Goal: Information Seeking & Learning: Understand process/instructions

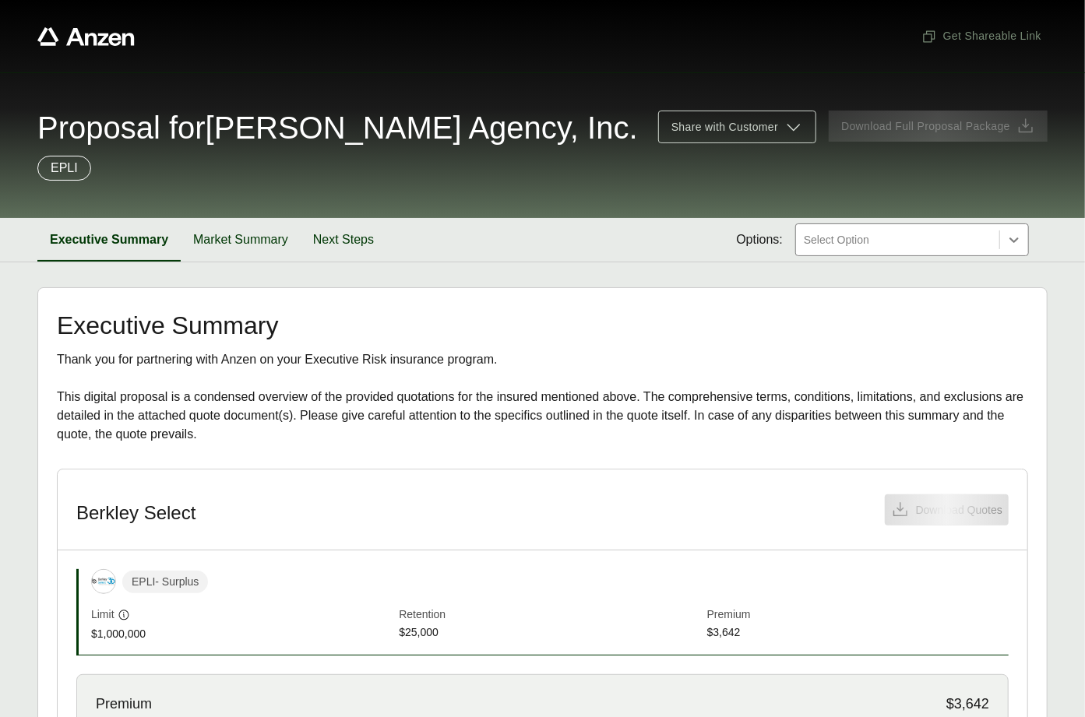
scroll to position [389, 0]
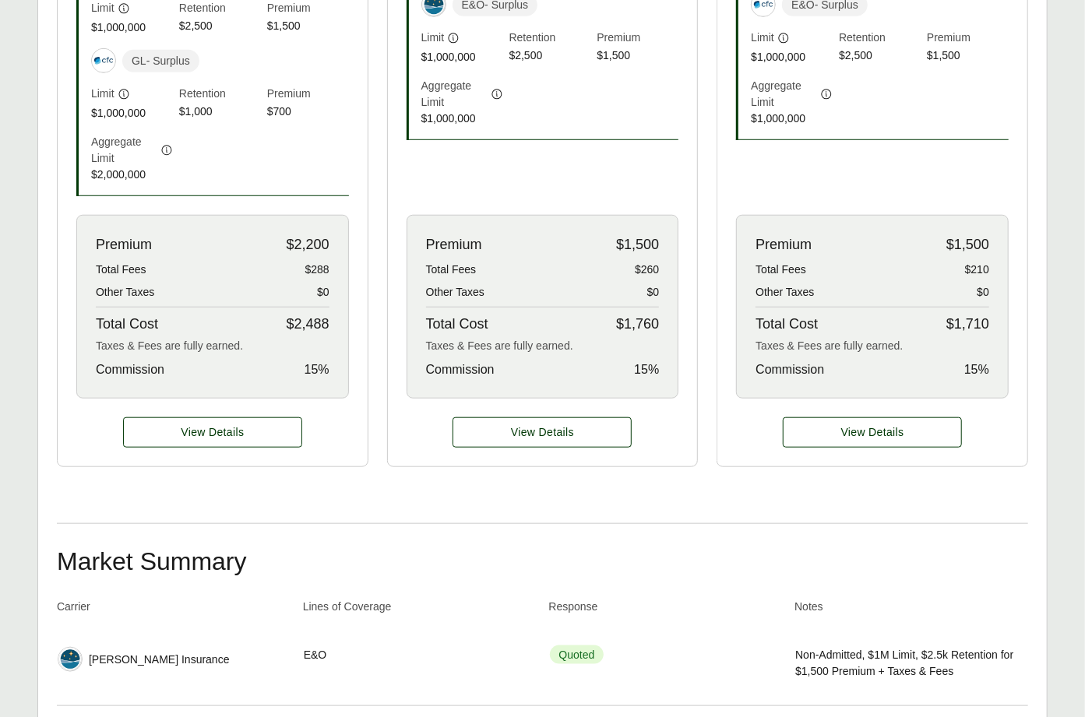
scroll to position [235, 0]
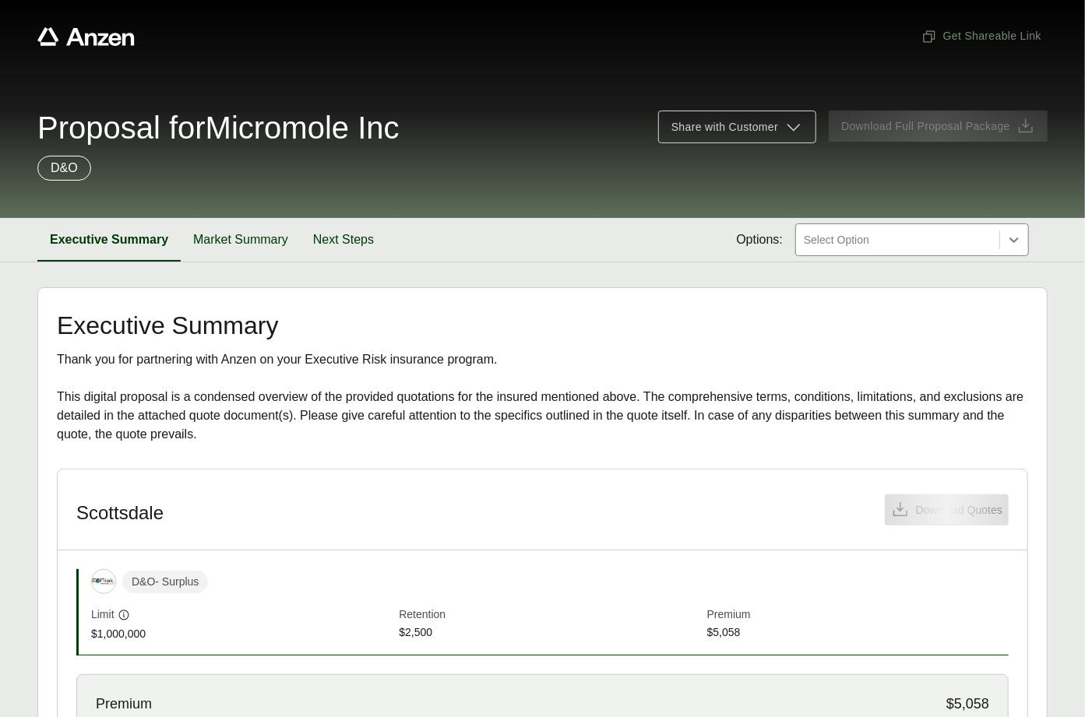
scroll to position [446, 0]
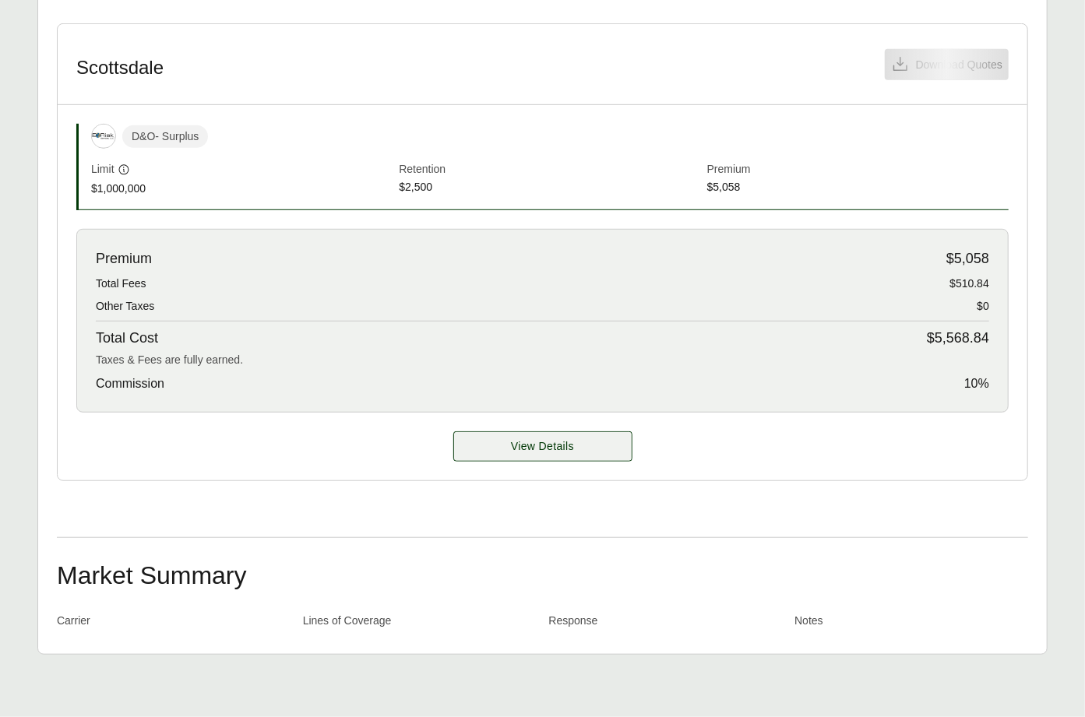
click at [537, 452] on span "View Details" at bounding box center [542, 447] width 63 height 16
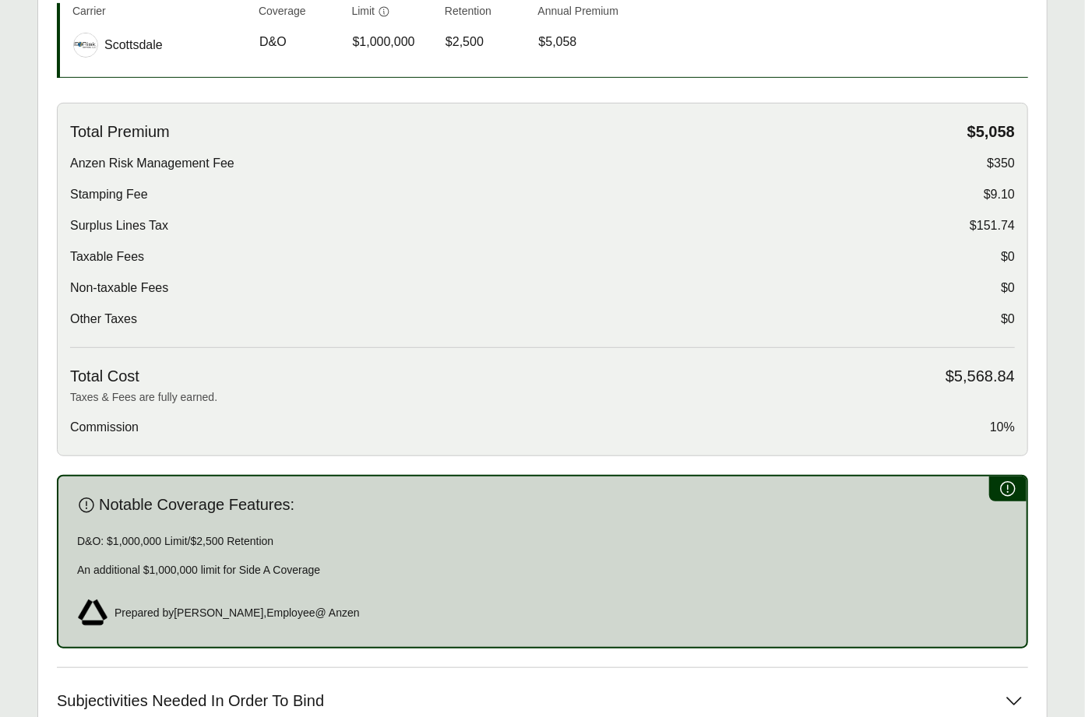
scroll to position [672, 0]
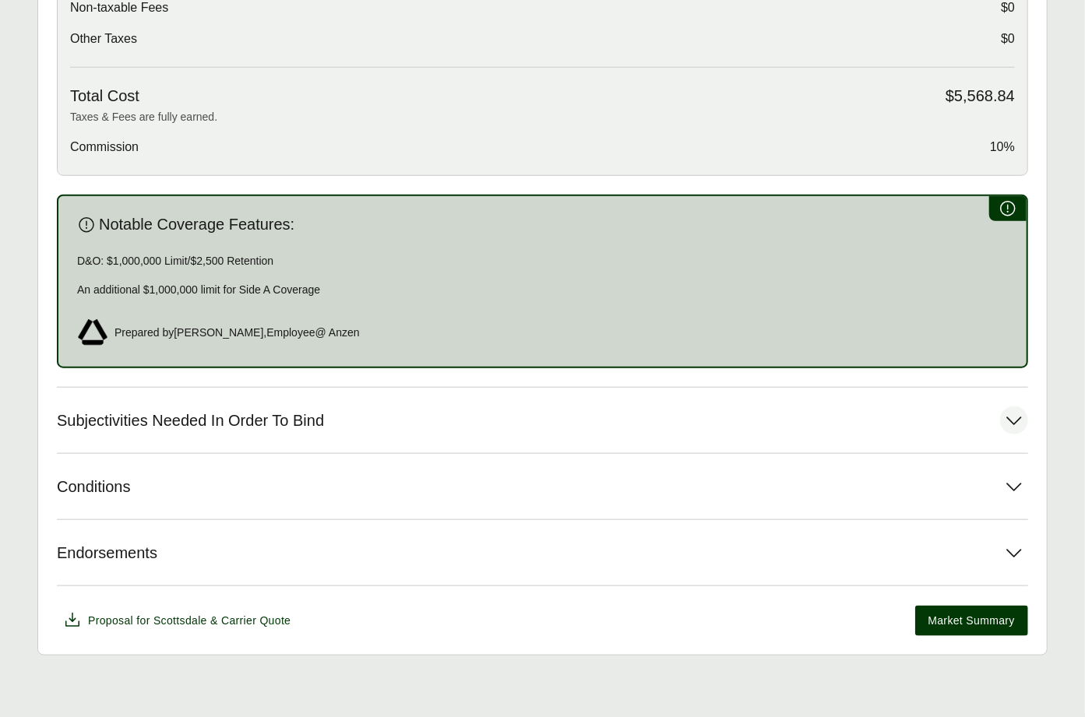
click at [335, 407] on button "Subjectivities Needed In Order To Bind" at bounding box center [542, 420] width 971 height 65
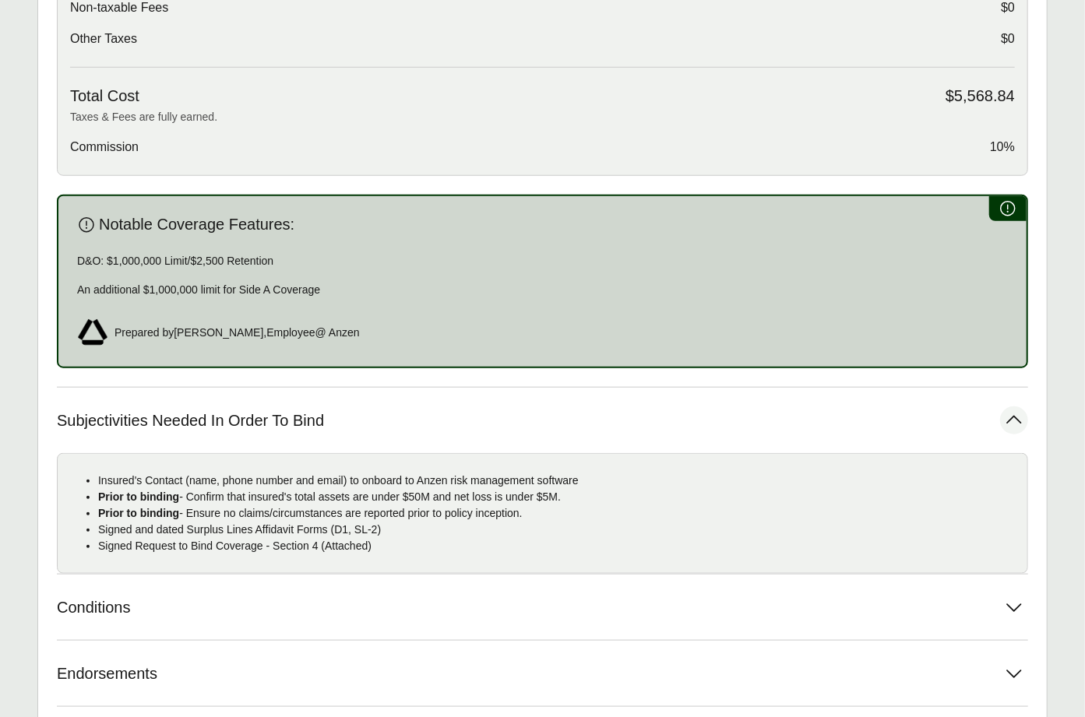
scroll to position [67, 0]
